Goal: Manage account settings

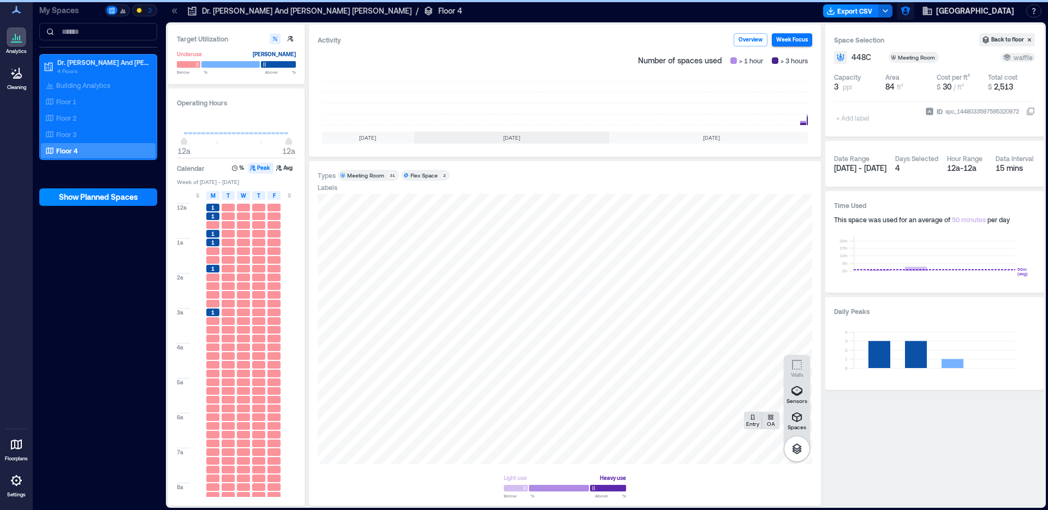
scroll to position [0, 104]
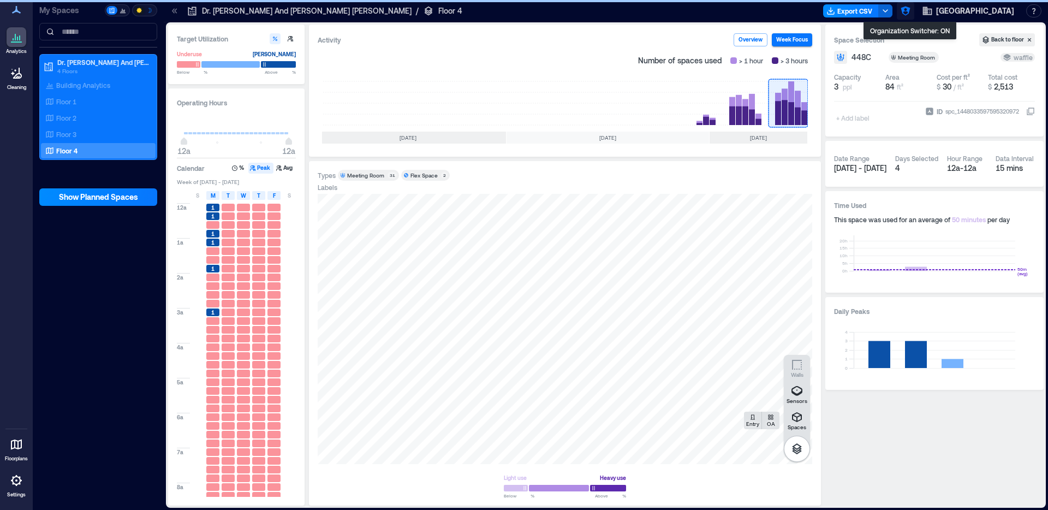
click at [909, 11] on icon "button" at bounding box center [905, 11] width 9 height 9
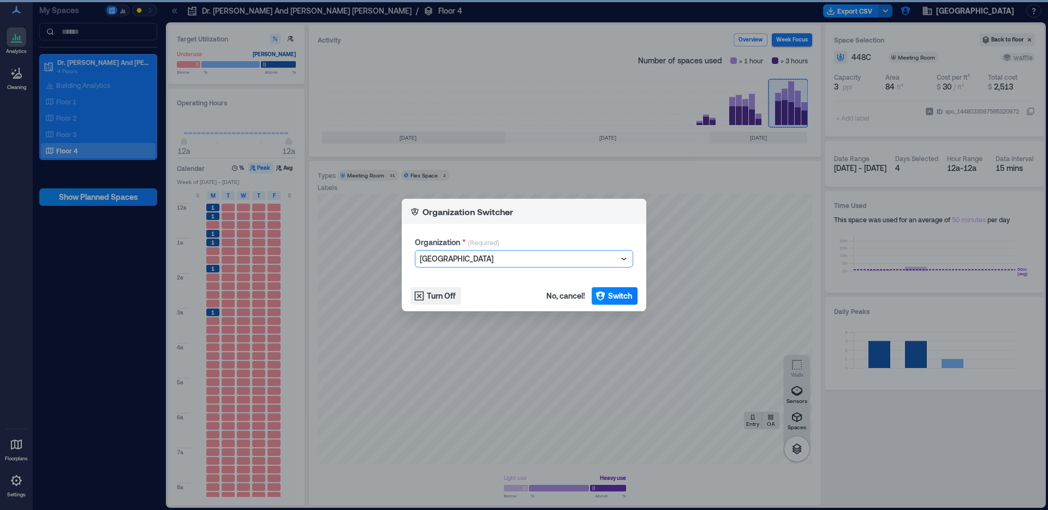
click at [470, 258] on div at bounding box center [519, 258] width 198 height 13
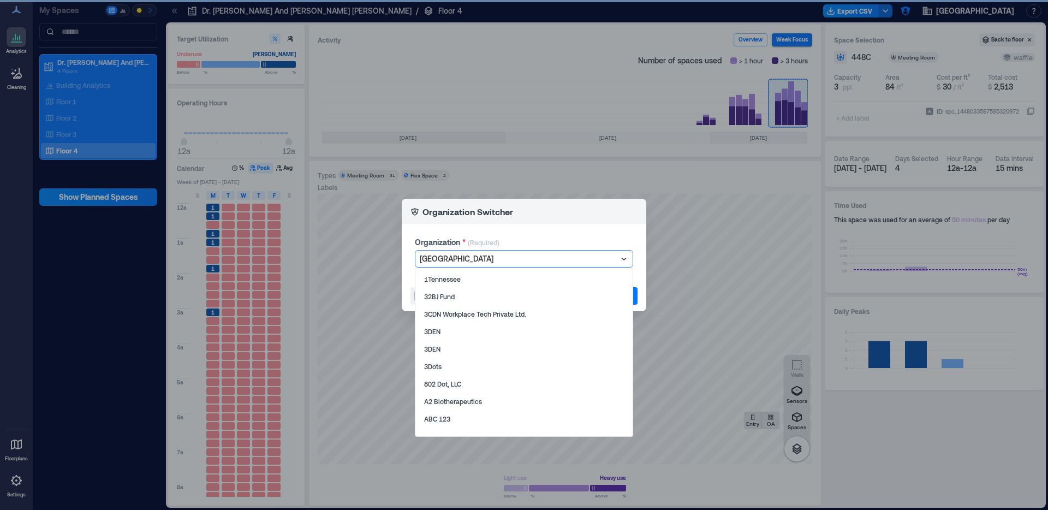
type input "*"
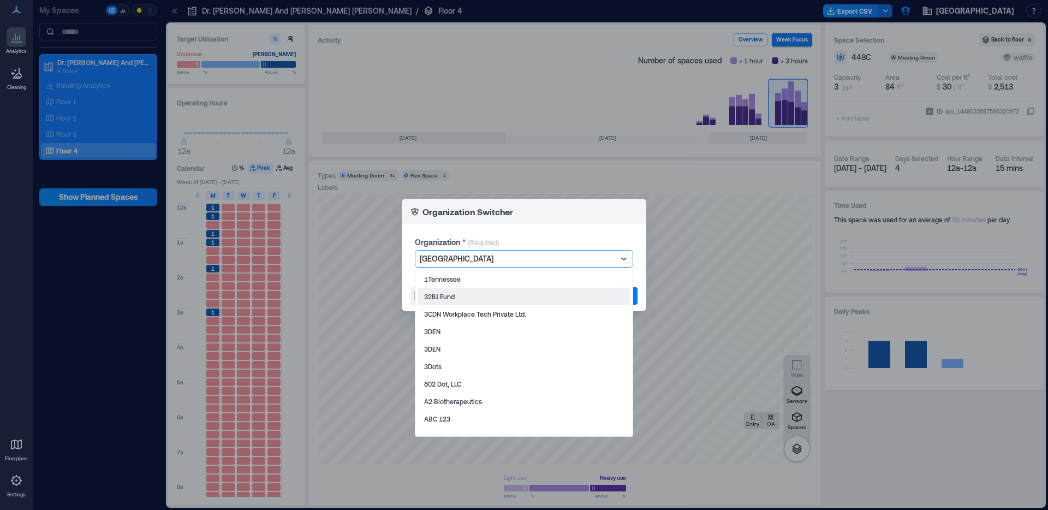
type input "*"
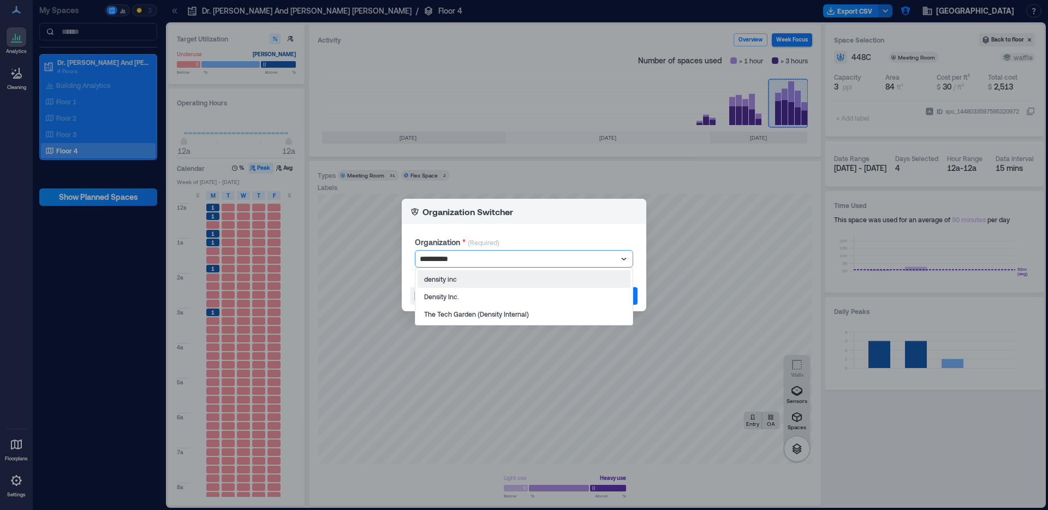
type input "**********"
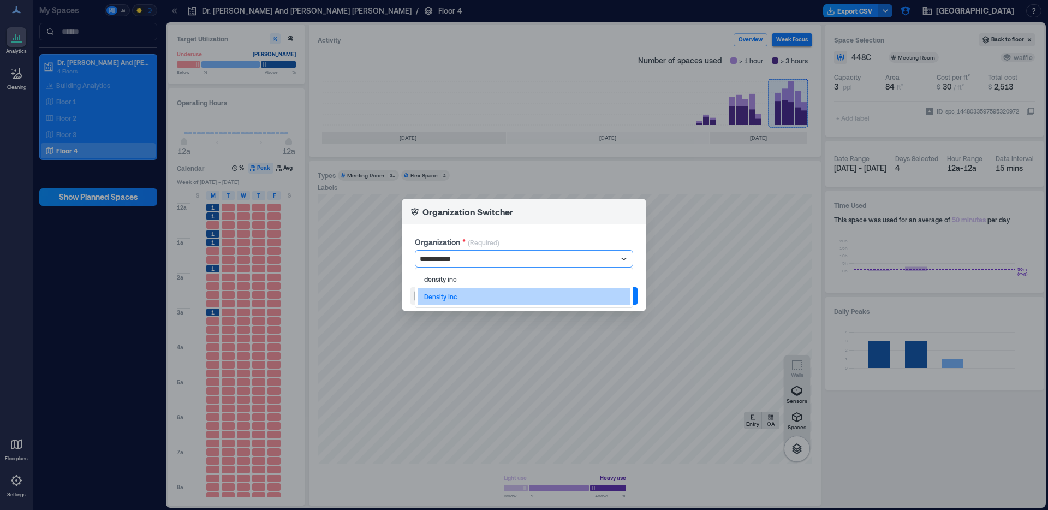
click at [506, 300] on div "Density Inc." at bounding box center [524, 296] width 213 height 17
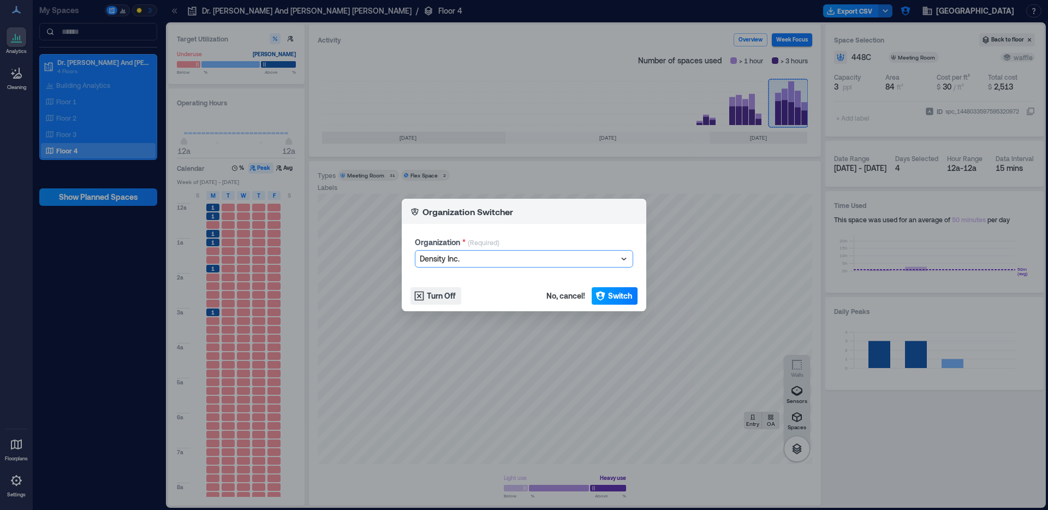
click at [621, 296] on span "Switch" at bounding box center [620, 295] width 24 height 11
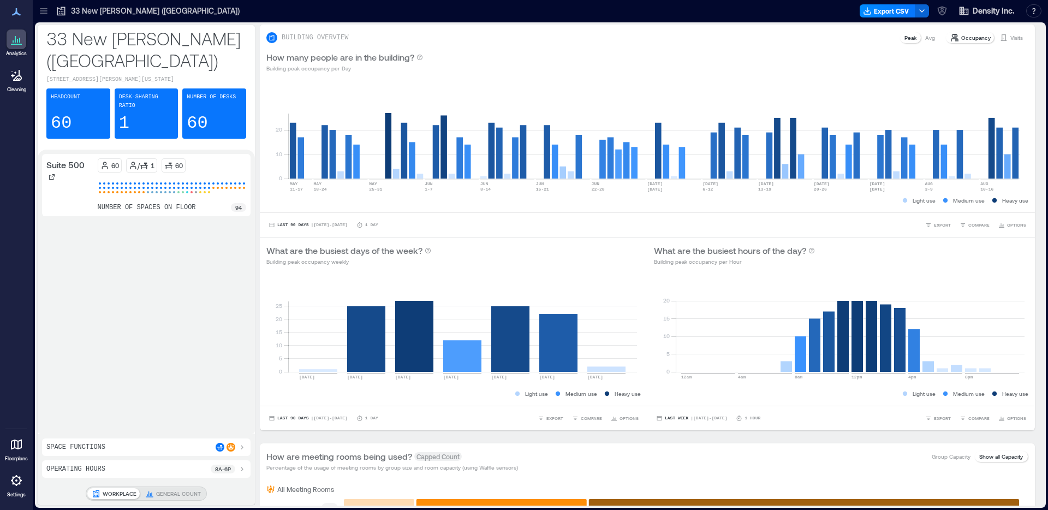
click at [43, 8] on icon at bounding box center [43, 10] width 11 height 11
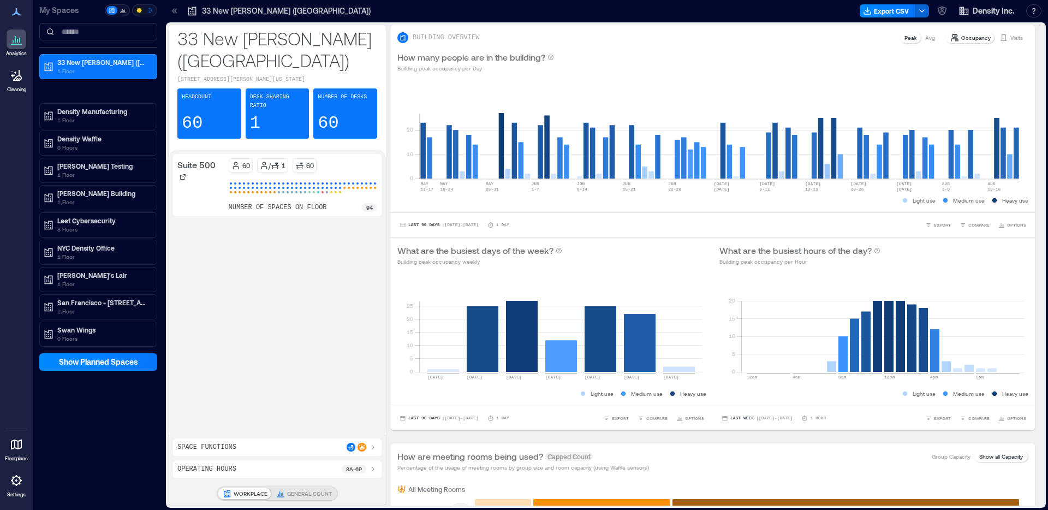
click at [14, 481] on icon at bounding box center [16, 480] width 13 height 13
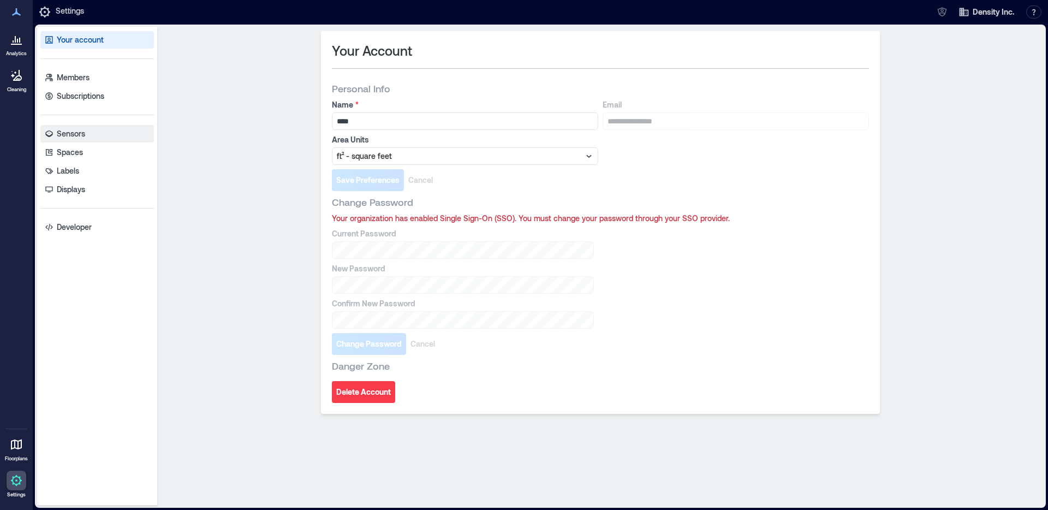
click at [109, 137] on link "Sensors" at bounding box center [97, 133] width 114 height 17
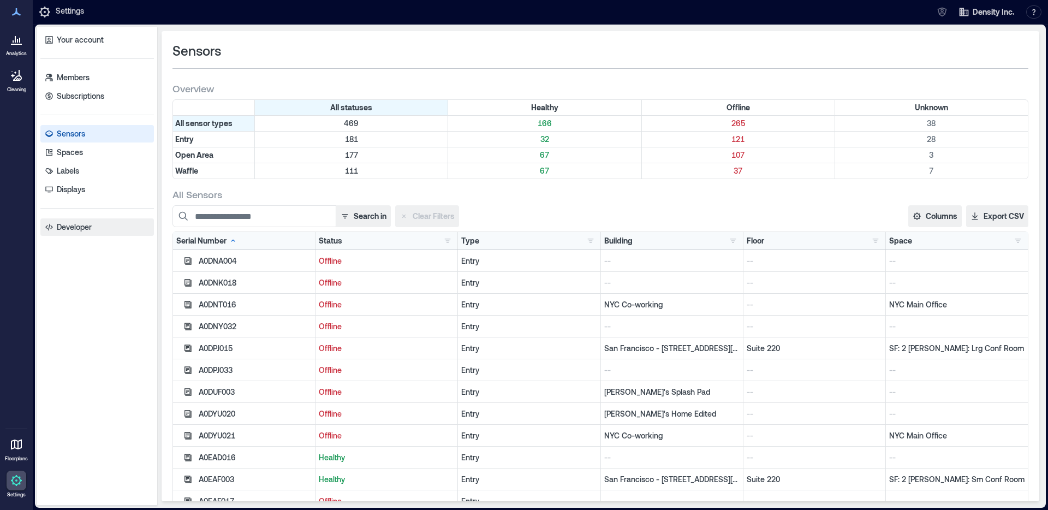
click at [92, 230] on link "Developer" at bounding box center [97, 226] width 114 height 17
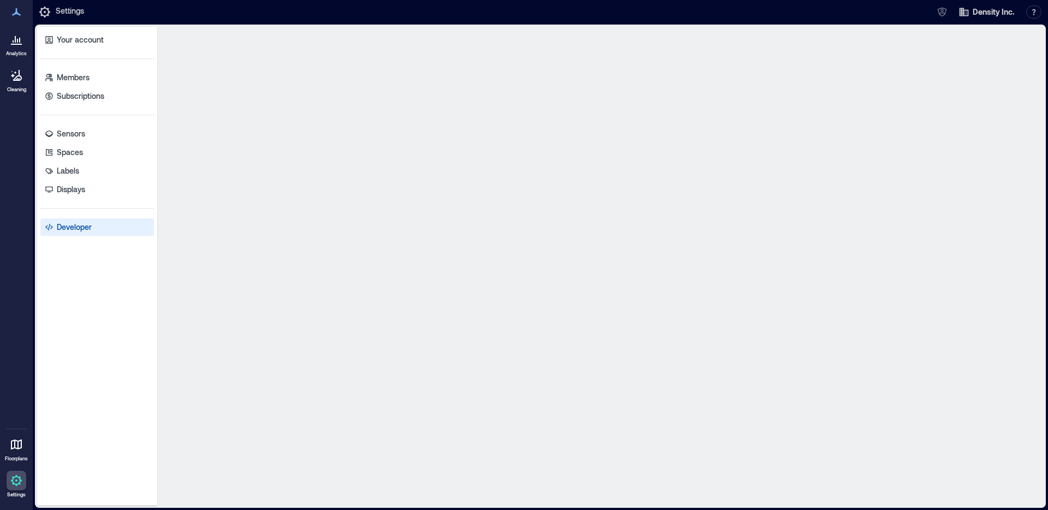
select select "*****"
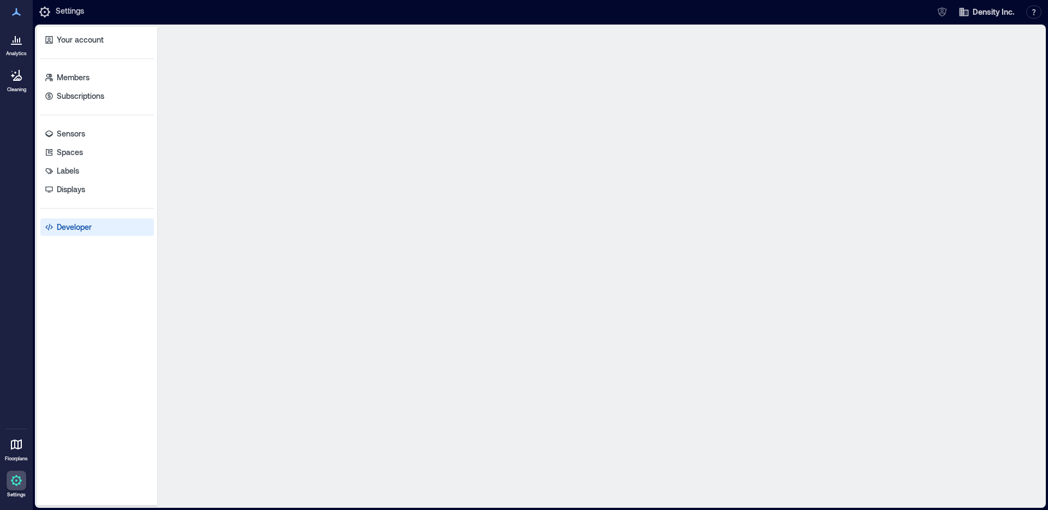
select select "*****"
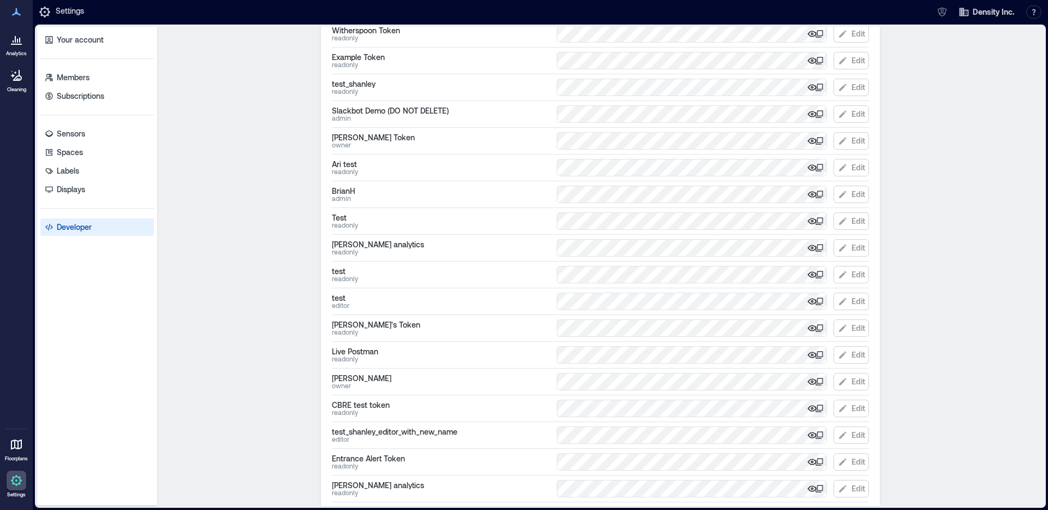
scroll to position [574, 0]
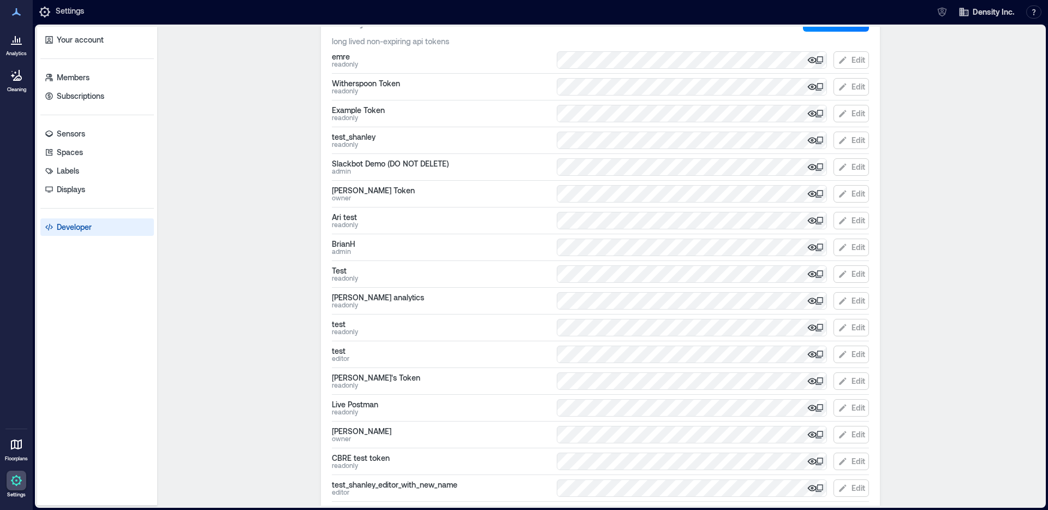
click at [819, 191] on icon at bounding box center [820, 193] width 6 height 6
click at [818, 193] on icon at bounding box center [819, 193] width 9 height 9
